Goal: Check status

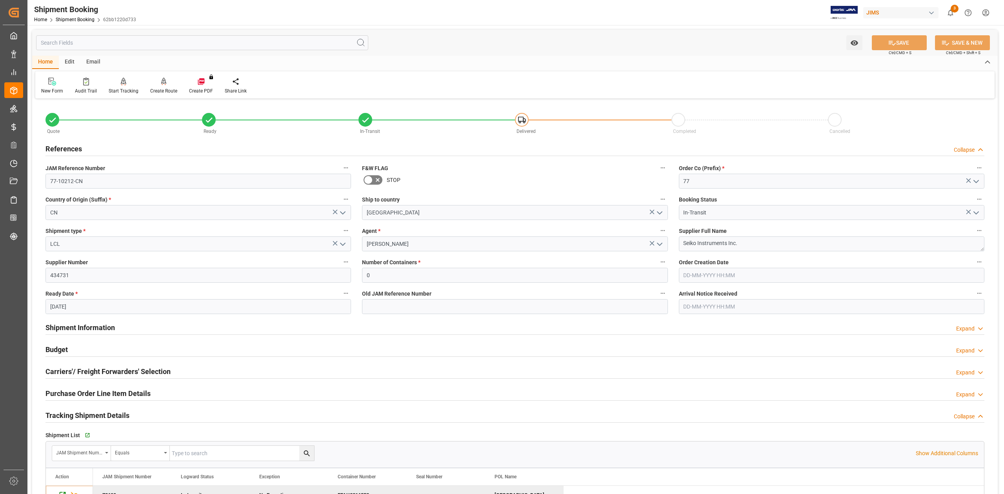
drag, startPoint x: 106, startPoint y: 330, endPoint x: 111, endPoint y: 329, distance: 6.0
click at [106, 330] on h2 "Shipment Information" at bounding box center [80, 327] width 69 height 11
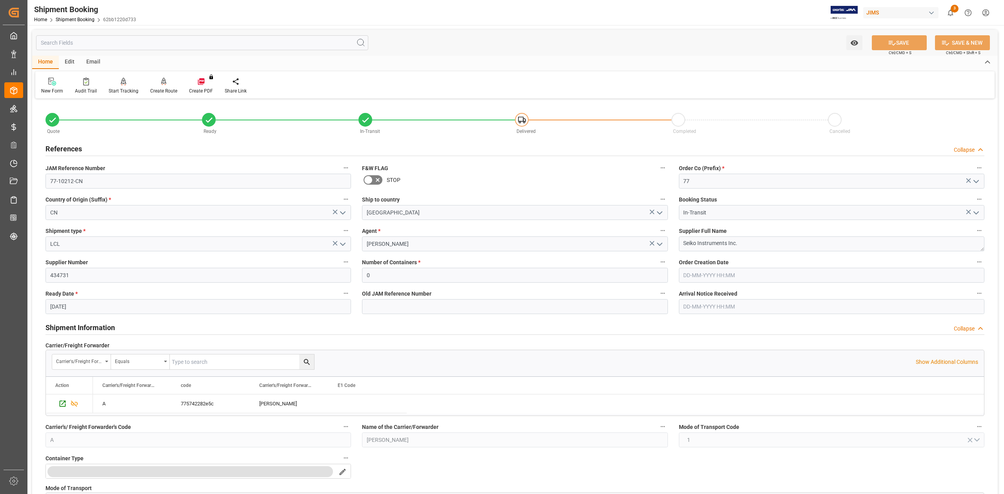
click at [106, 323] on h2 "Shipment Information" at bounding box center [80, 327] width 69 height 11
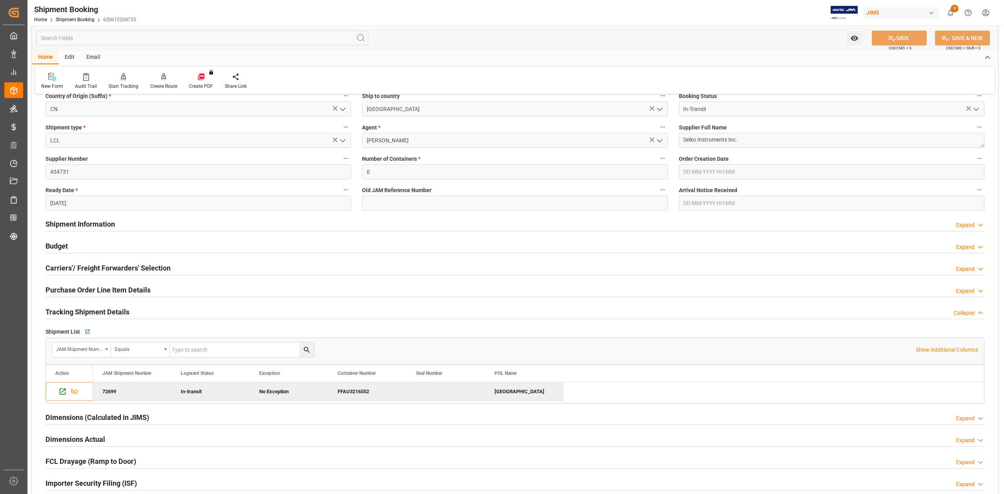
scroll to position [104, 0]
drag, startPoint x: 94, startPoint y: 315, endPoint x: 93, endPoint y: 305, distance: 9.5
click at [94, 315] on h2 "Tracking Shipment Details" at bounding box center [88, 311] width 84 height 11
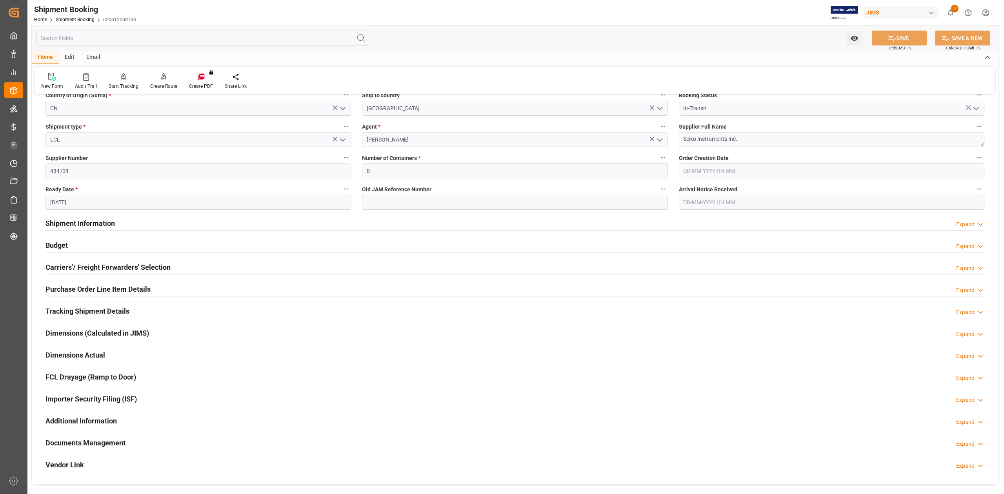
click at [88, 289] on h2 "Purchase Order Line Item Details" at bounding box center [98, 289] width 105 height 11
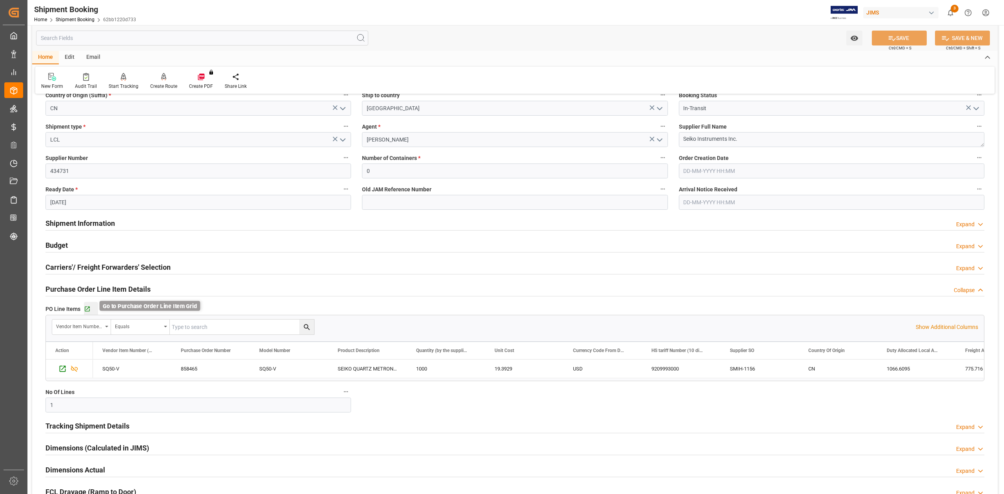
click at [88, 308] on icon "button" at bounding box center [87, 309] width 5 height 5
click at [61, 370] on icon "Press SPACE to select this row." at bounding box center [62, 369] width 8 height 8
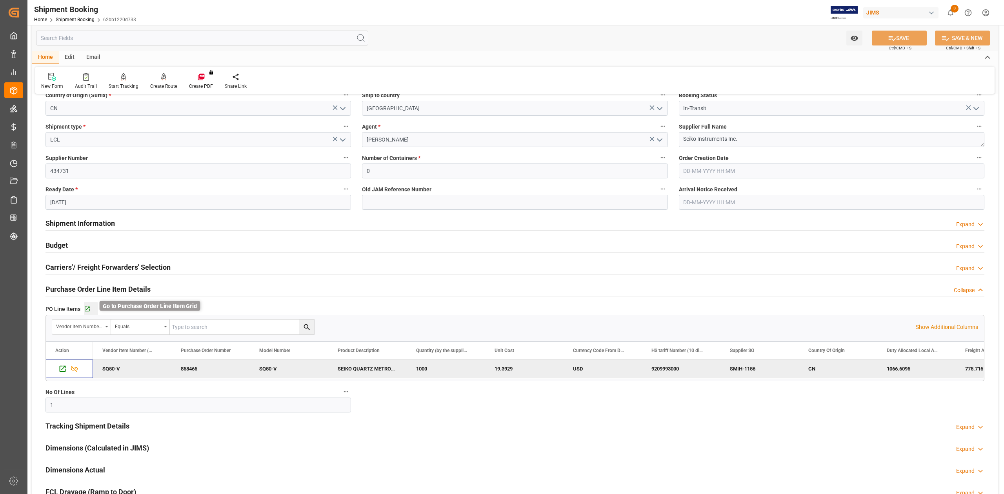
click at [89, 308] on icon "button" at bounding box center [87, 309] width 5 height 5
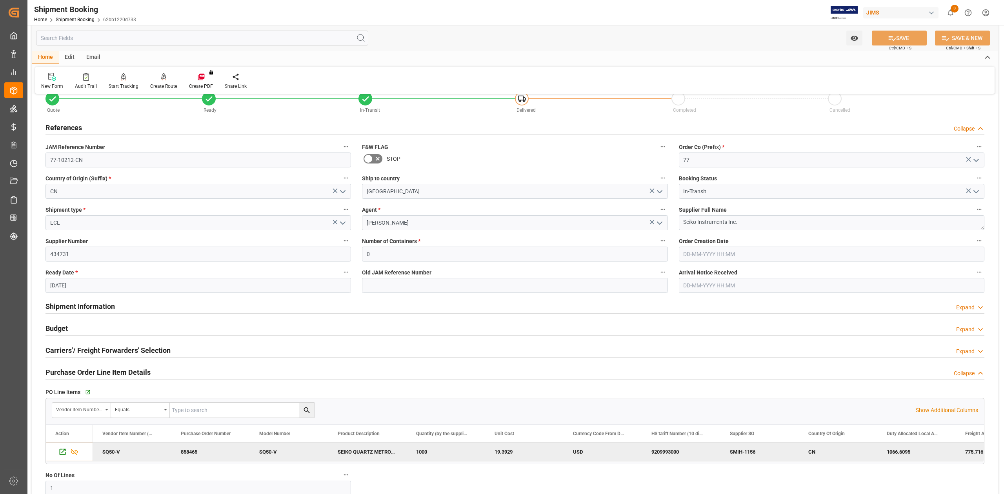
scroll to position [0, 0]
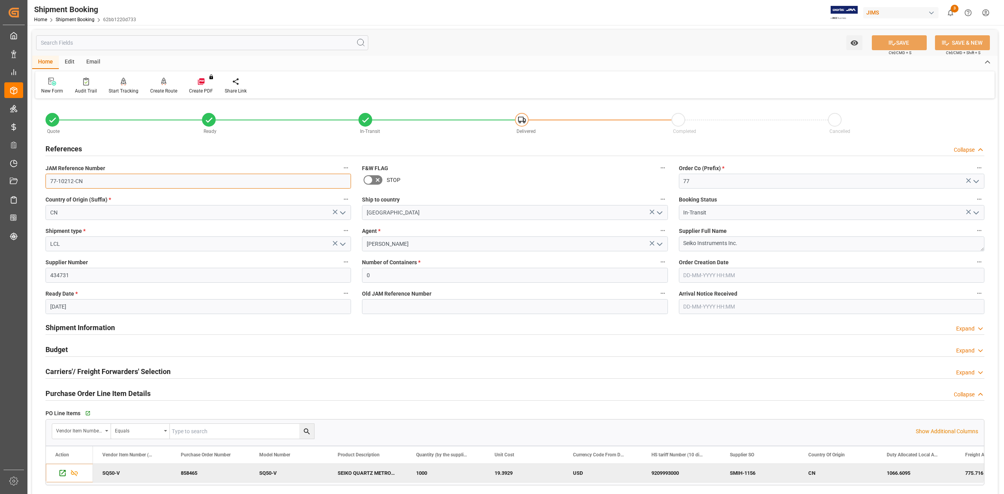
click at [118, 182] on input "77-10212-CN" at bounding box center [199, 181] width 306 height 15
click at [121, 180] on input "77-10212-CN" at bounding box center [199, 181] width 306 height 15
click at [776, 245] on textarea "Seiko Instruments Inc." at bounding box center [832, 244] width 306 height 15
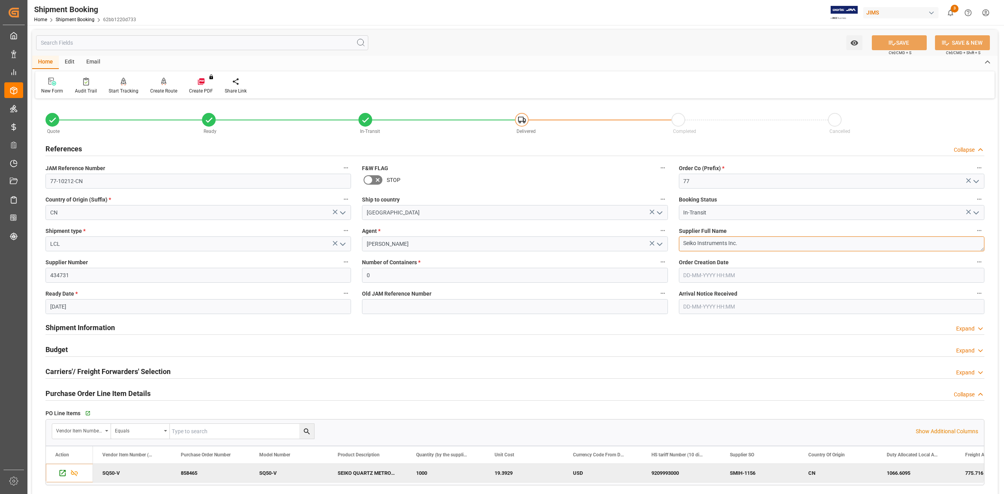
click at [776, 245] on textarea "Seiko Instruments Inc." at bounding box center [832, 244] width 306 height 15
click at [107, 180] on input "77-10212-CN" at bounding box center [199, 181] width 306 height 15
click at [768, 242] on textarea "Seiko Instruments Inc." at bounding box center [832, 244] width 306 height 15
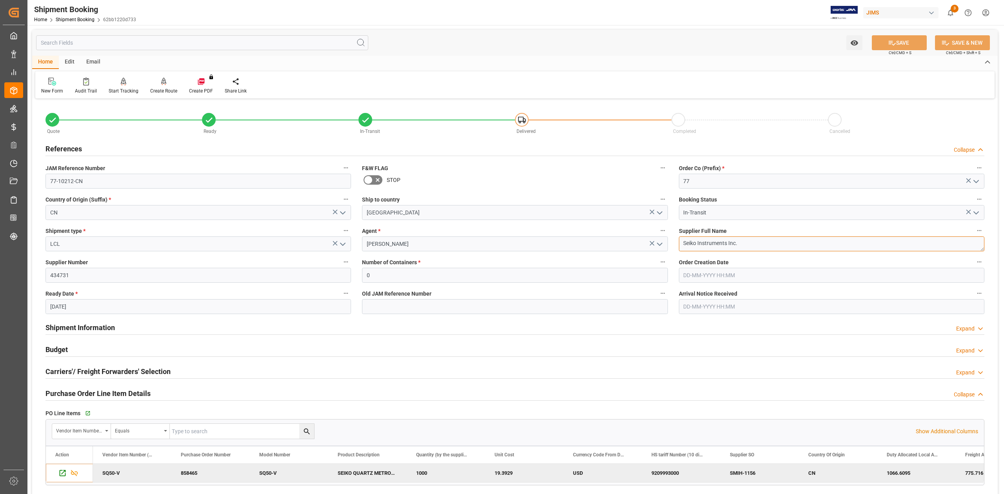
click at [767, 242] on textarea "Seiko Instruments Inc." at bounding box center [832, 244] width 306 height 15
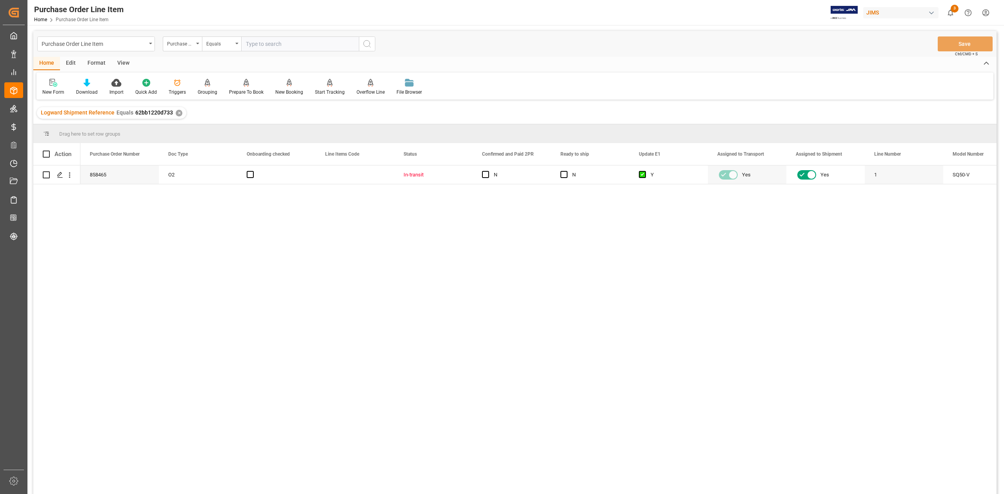
click at [125, 62] on div "View" at bounding box center [123, 63] width 24 height 13
click at [86, 93] on div "Standard Templates" at bounding box center [88, 92] width 39 height 7
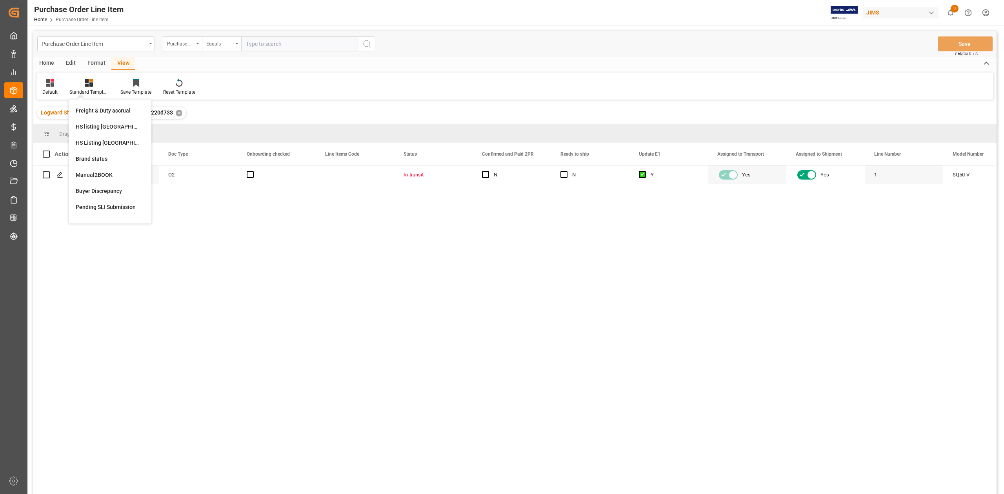
click at [118, 144] on div "HS Listing [GEOGRAPHIC_DATA]" at bounding box center [110, 143] width 69 height 8
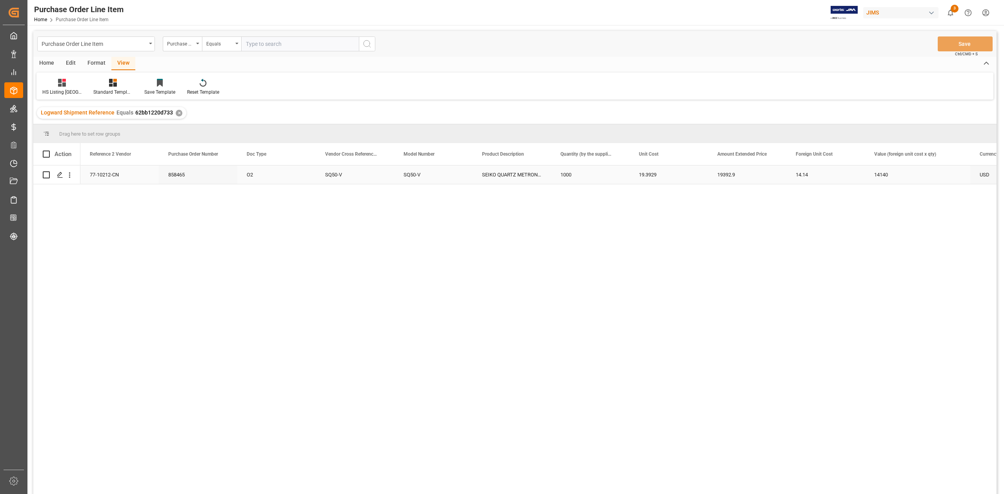
click at [116, 177] on div "77-10212-CN" at bounding box center [119, 175] width 78 height 18
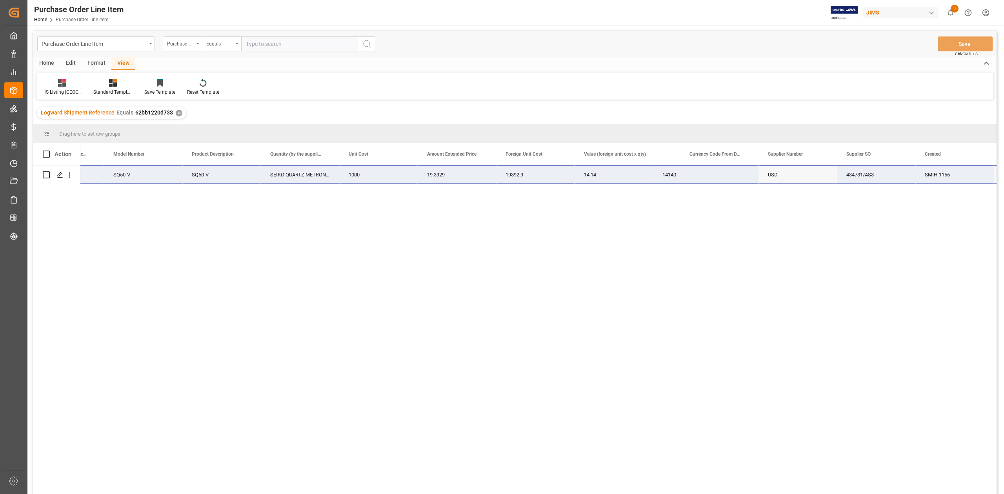
scroll to position [0, 288]
